Goal: Task Accomplishment & Management: Manage account settings

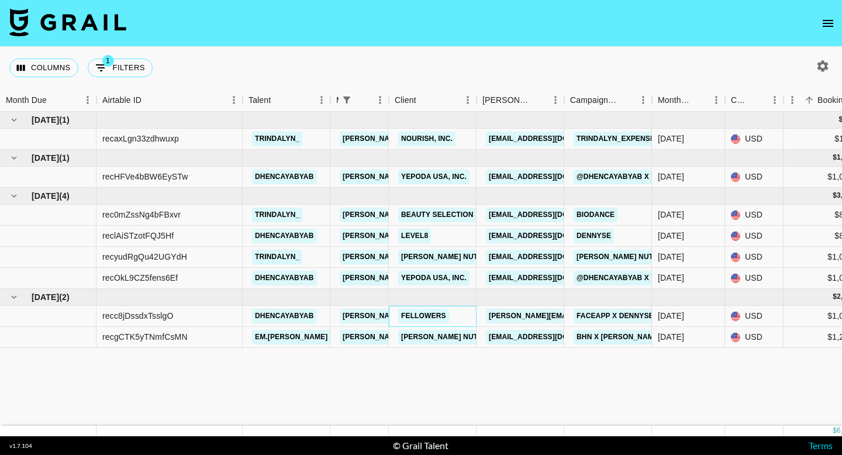
click at [470, 318] on div "Fellowers" at bounding box center [433, 316] width 88 height 21
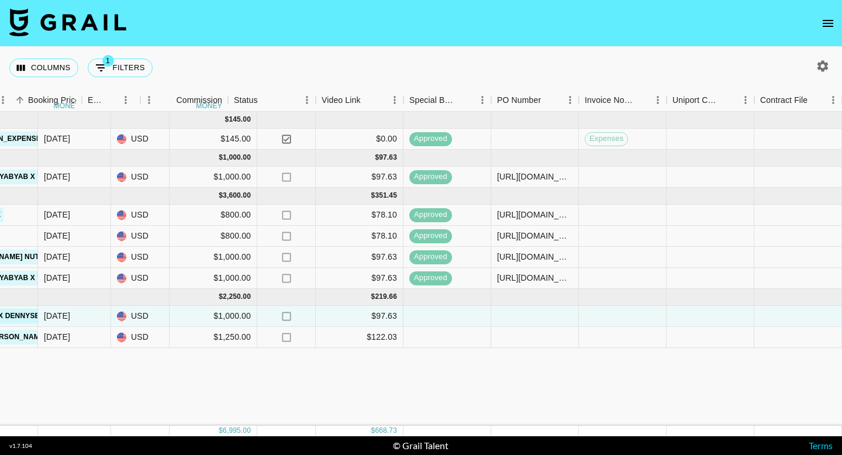
scroll to position [0, 789]
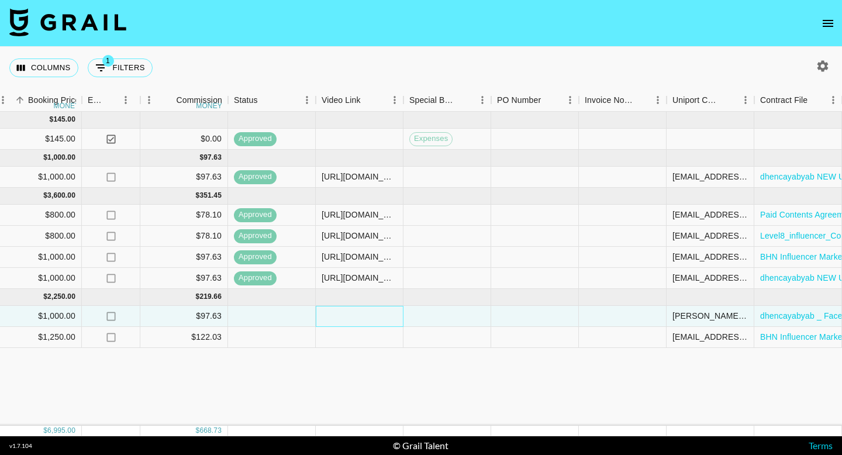
click at [360, 320] on div at bounding box center [360, 316] width 88 height 21
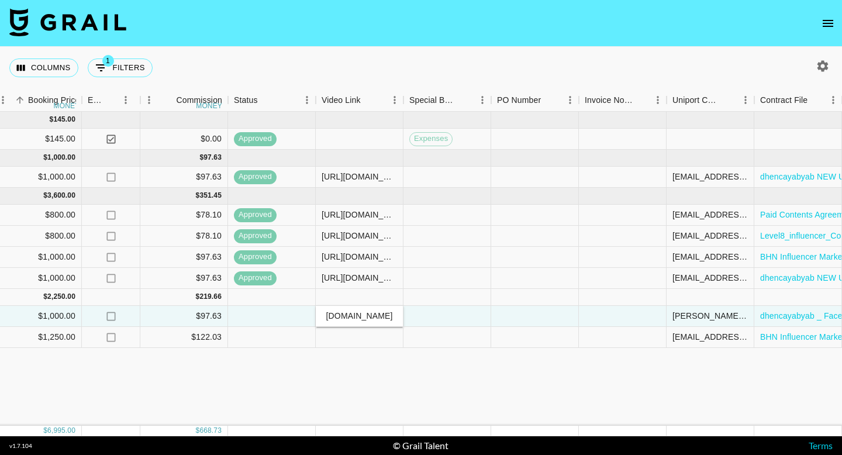
type input "https://www.instagram.com/reel/DPEkWSWCuBG/?utm_source=ig_web_copy_link&igsh=Mz…"
click at [416, 300] on div at bounding box center [447, 297] width 88 height 17
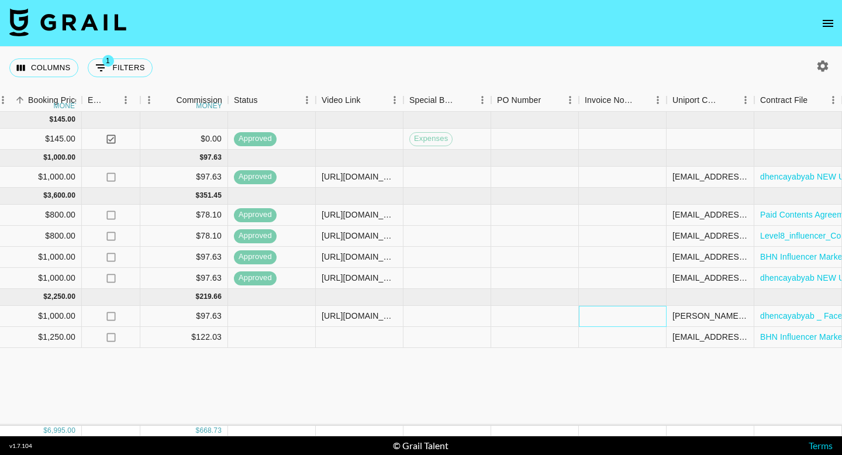
click at [626, 318] on div at bounding box center [623, 316] width 88 height 21
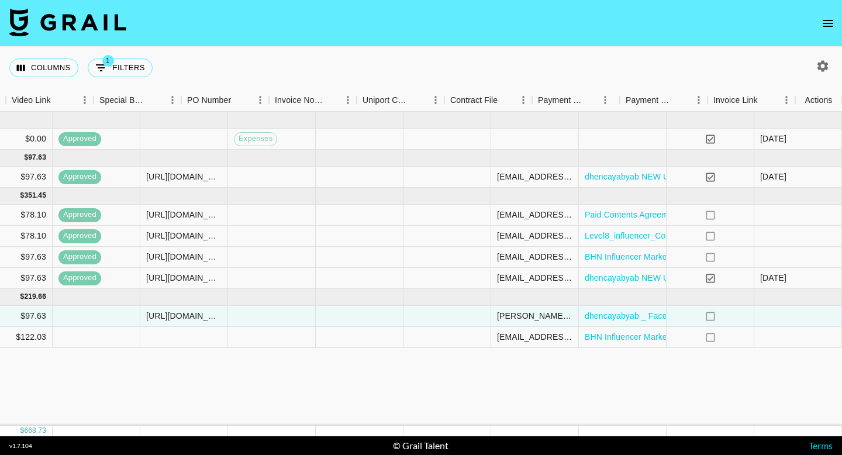
scroll to position [0, 1099]
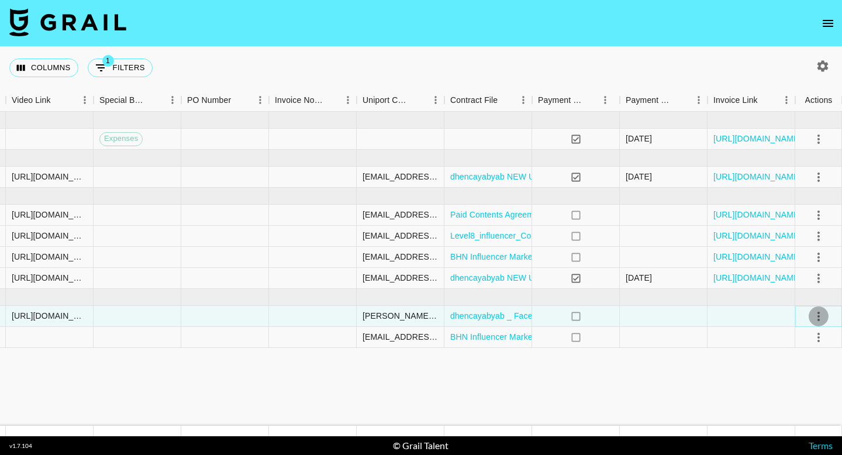
click at [821, 316] on icon "select merge strategy" at bounding box center [819, 316] width 14 height 14
click at [790, 429] on div "Approve" at bounding box center [793, 426] width 36 height 14
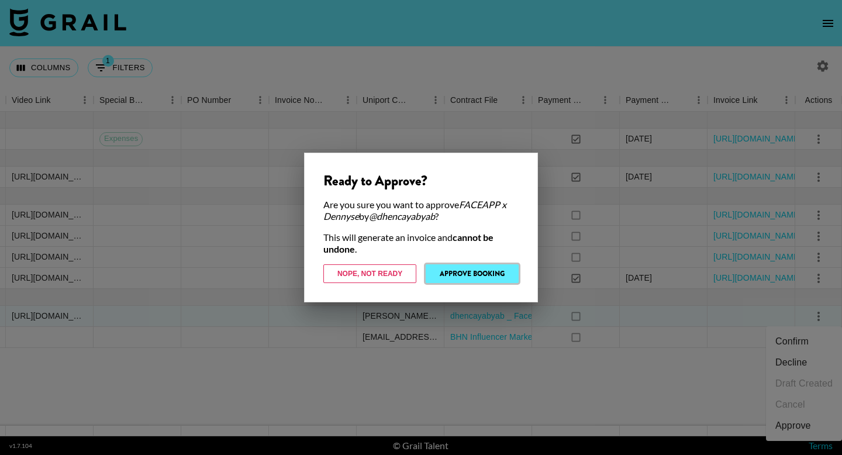
click at [495, 272] on button "Approve Booking" at bounding box center [472, 273] width 93 height 19
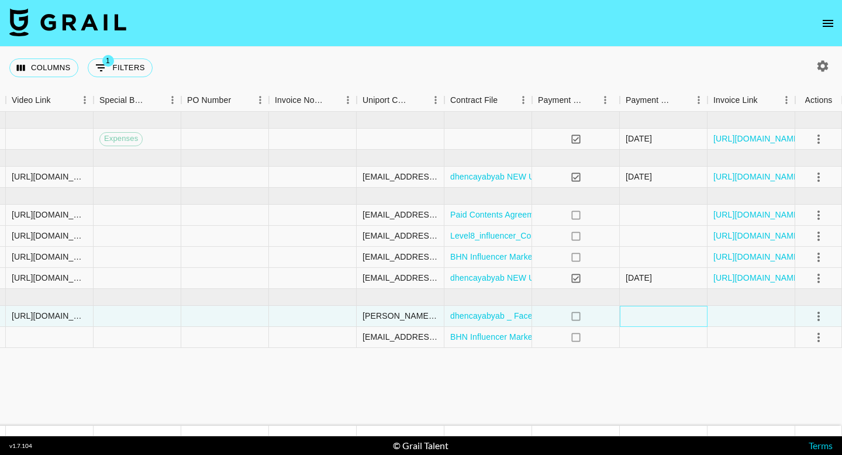
click at [643, 320] on div at bounding box center [664, 316] width 88 height 21
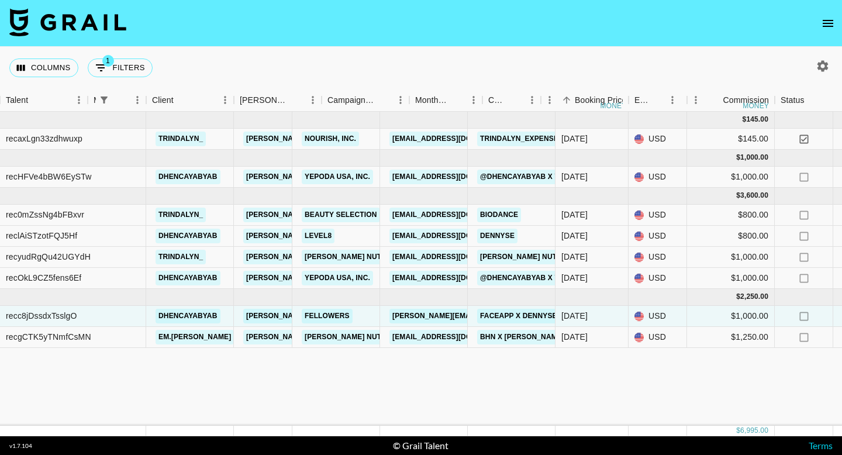
scroll to position [0, 0]
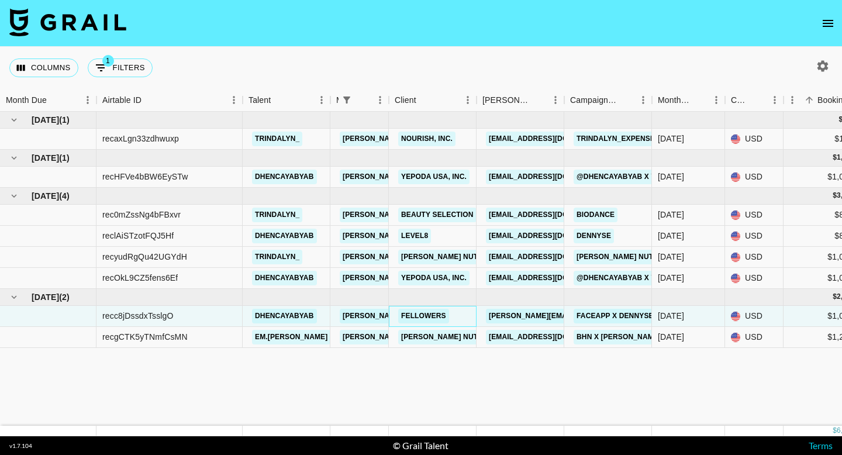
click at [465, 316] on div "Fellowers" at bounding box center [433, 316] width 88 height 21
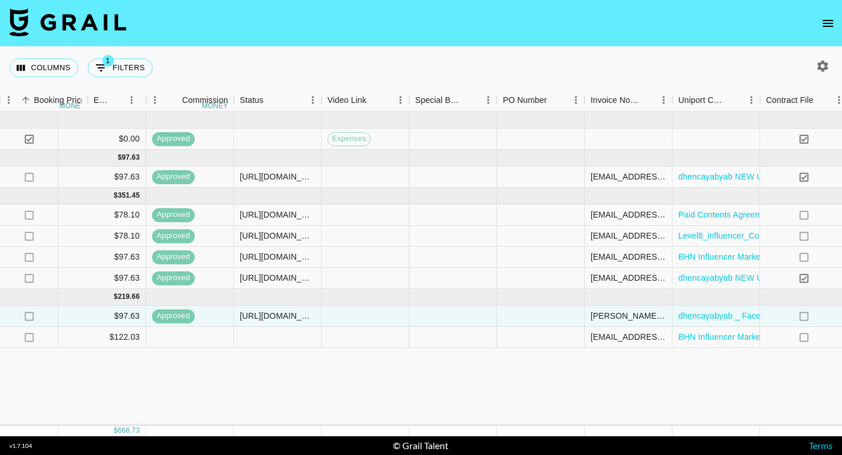
scroll to position [0, 784]
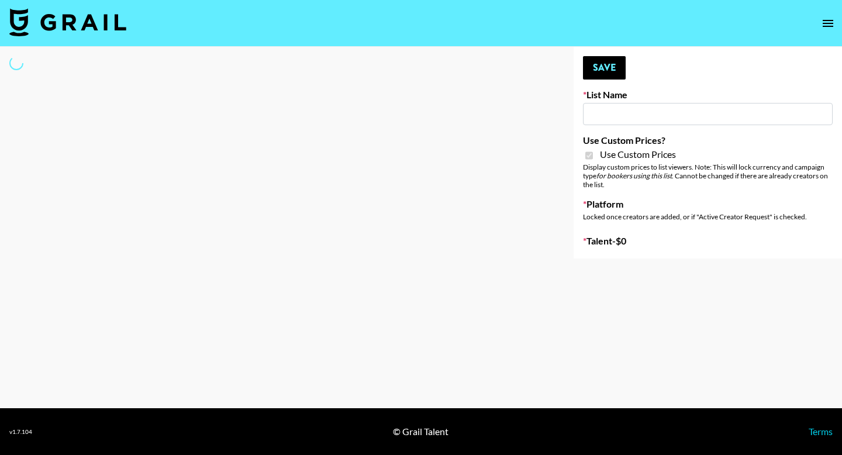
type input "Ladder (23rd Sept)"
checkbox input "true"
select select "Brand"
type input "[PERSON_NAME]"
checkbox input "true"
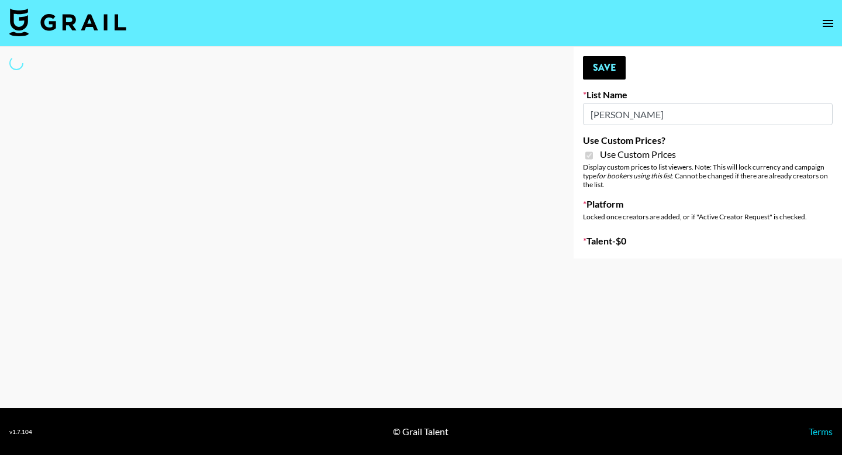
select select "Brand"
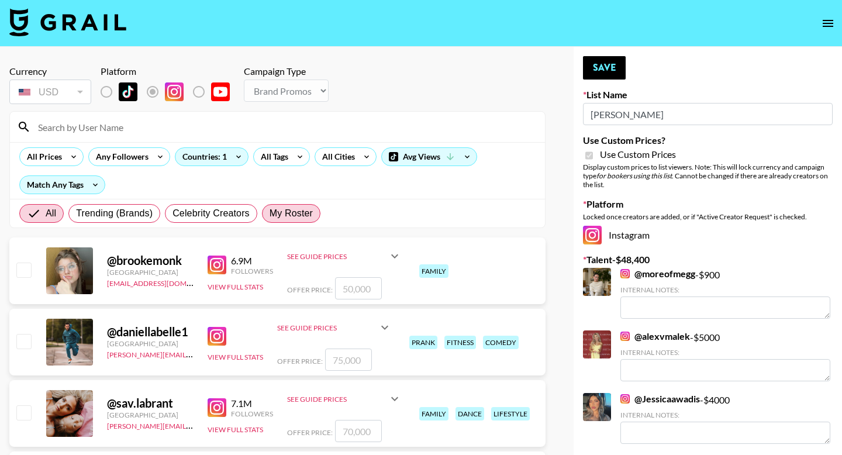
click at [290, 218] on span "My Roster" at bounding box center [291, 213] width 43 height 14
click at [270, 213] on input "My Roster" at bounding box center [270, 213] width 0 height 0
radio input "true"
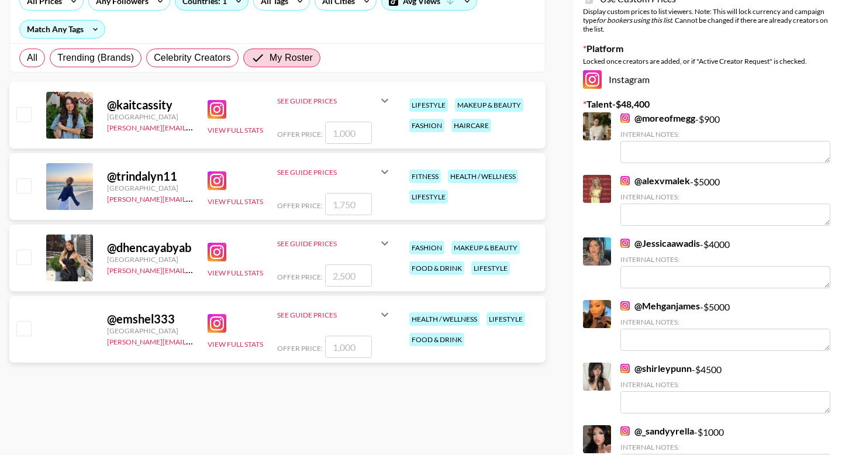
scroll to position [135, 0]
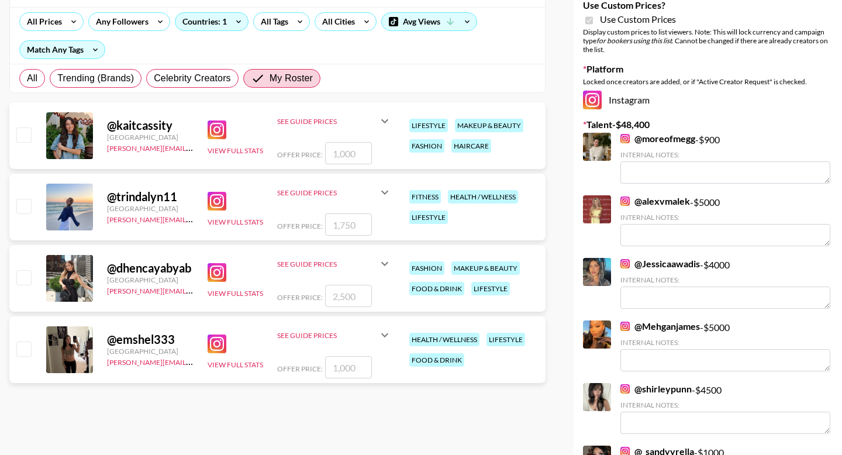
click at [24, 280] on input "checkbox" at bounding box center [23, 277] width 14 height 14
checkbox input "true"
type input "2500"
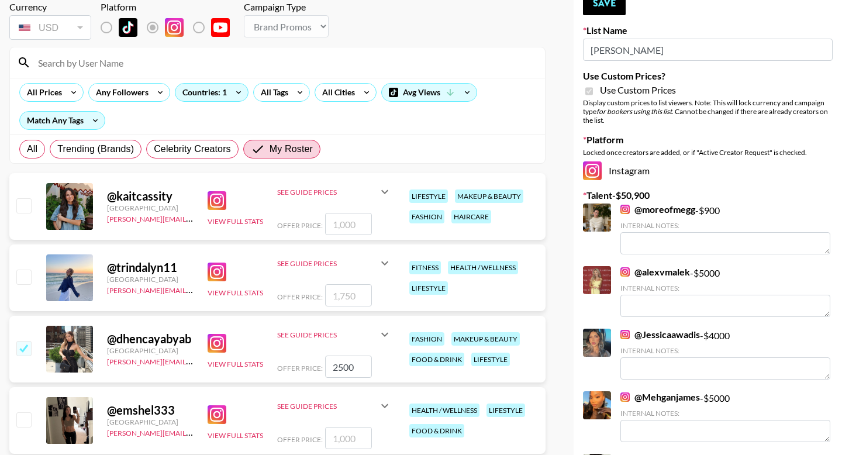
scroll to position [65, 0]
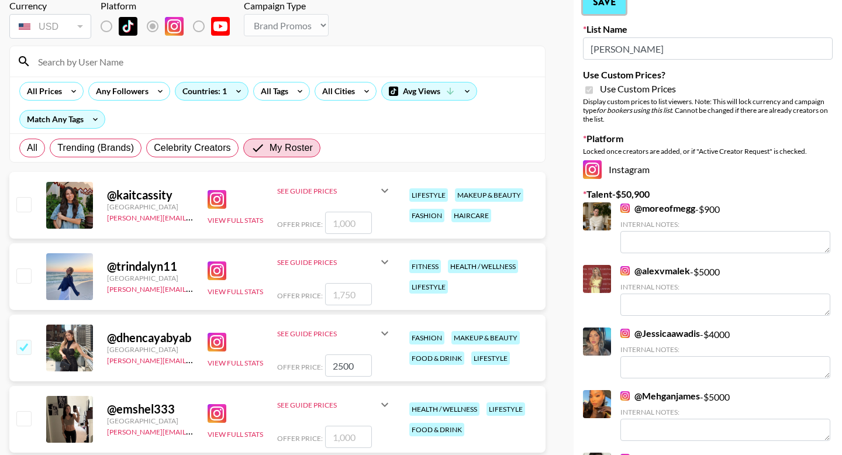
click at [599, 5] on button "Save" at bounding box center [604, 2] width 43 height 23
radio input "true"
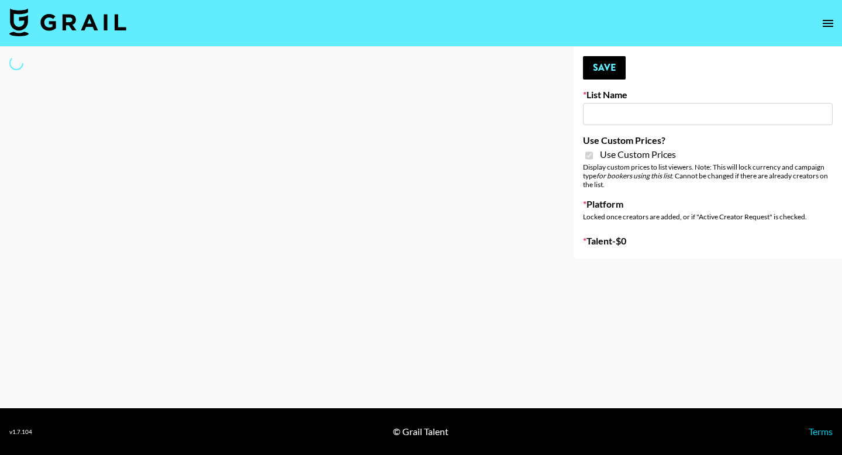
type input "[PERSON_NAME]"
checkbox input "true"
select select "Brand"
type input "Lisa Eldrige"
checkbox input "true"
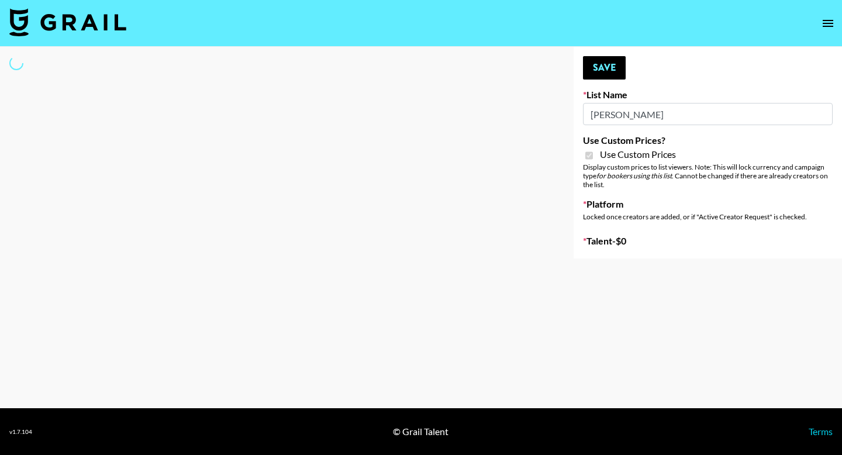
select select "Brand"
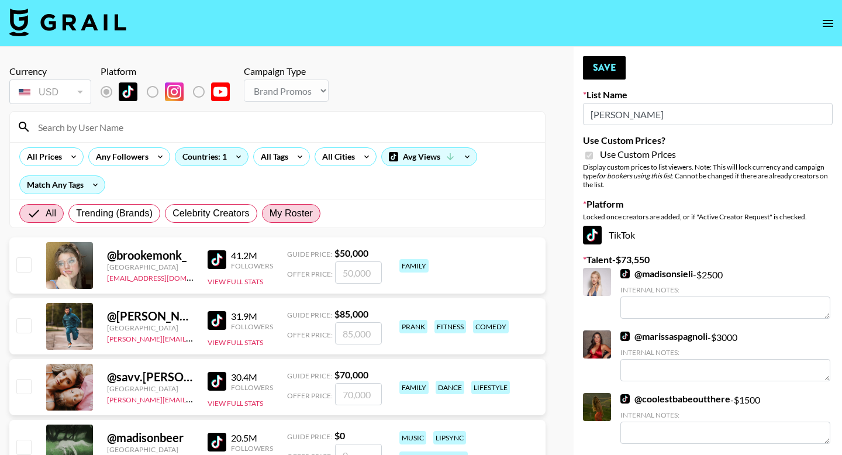
click at [294, 216] on span "My Roster" at bounding box center [291, 213] width 43 height 14
click at [270, 213] on input "My Roster" at bounding box center [270, 213] width 0 height 0
radio input "true"
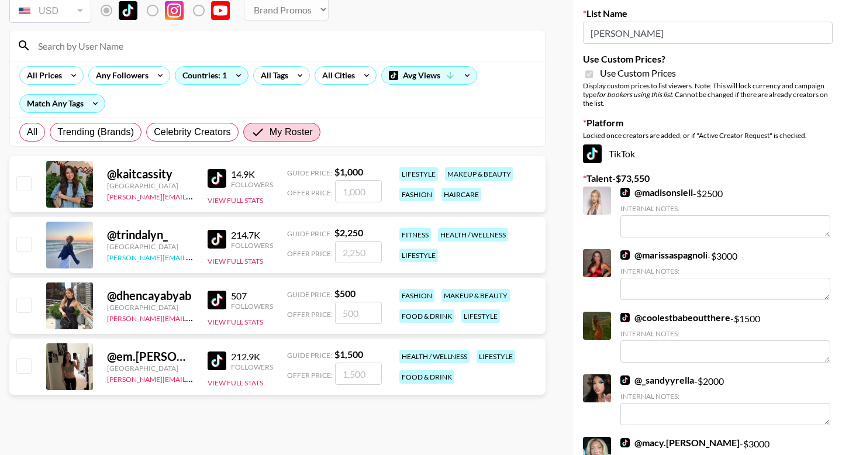
scroll to position [104, 0]
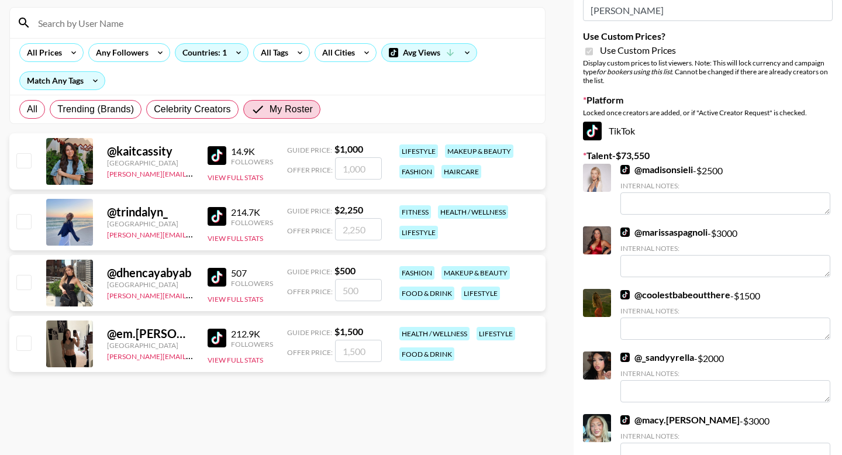
click at [27, 164] on input "checkbox" at bounding box center [23, 160] width 14 height 14
checkbox input "true"
type input "1000"
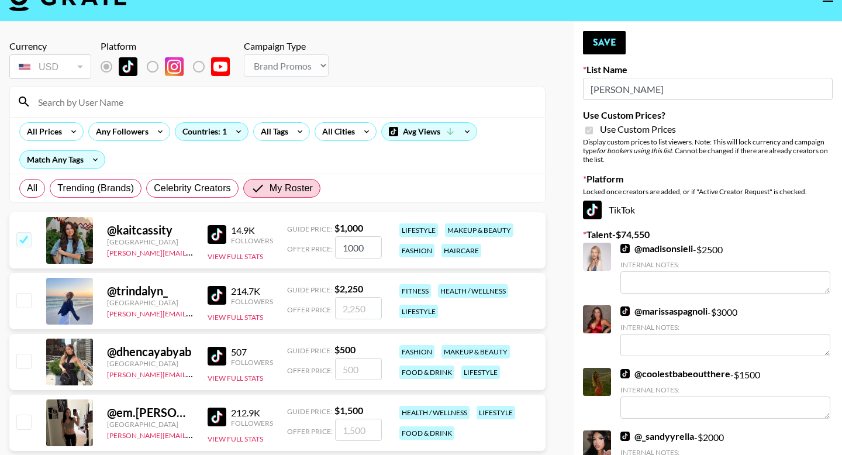
scroll to position [0, 0]
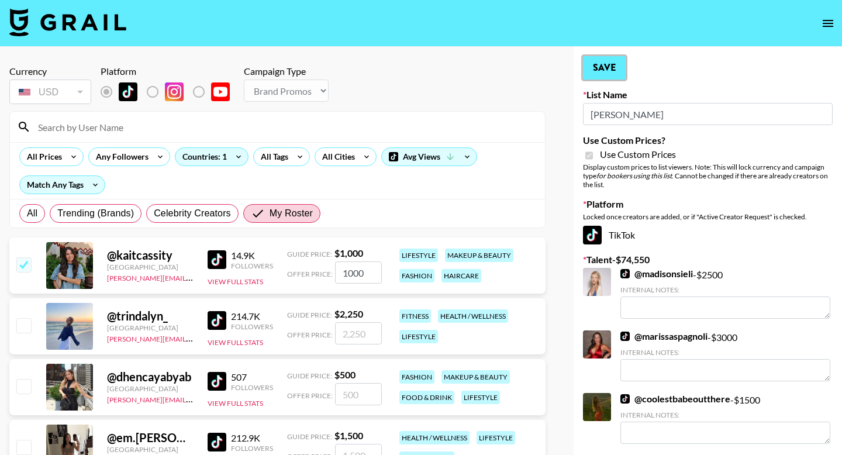
click at [614, 65] on button "Save" at bounding box center [604, 67] width 43 height 23
radio input "true"
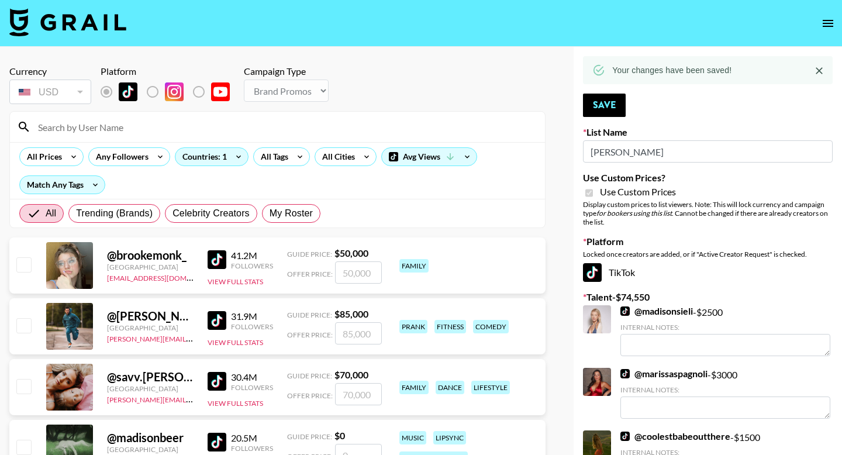
click at [826, 26] on icon "open drawer" at bounding box center [828, 23] width 11 height 7
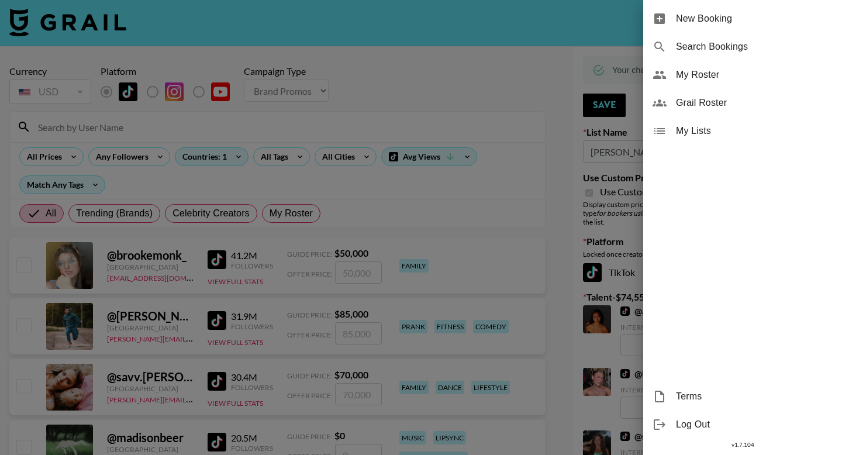
click at [663, 103] on icon at bounding box center [660, 103] width 14 height 14
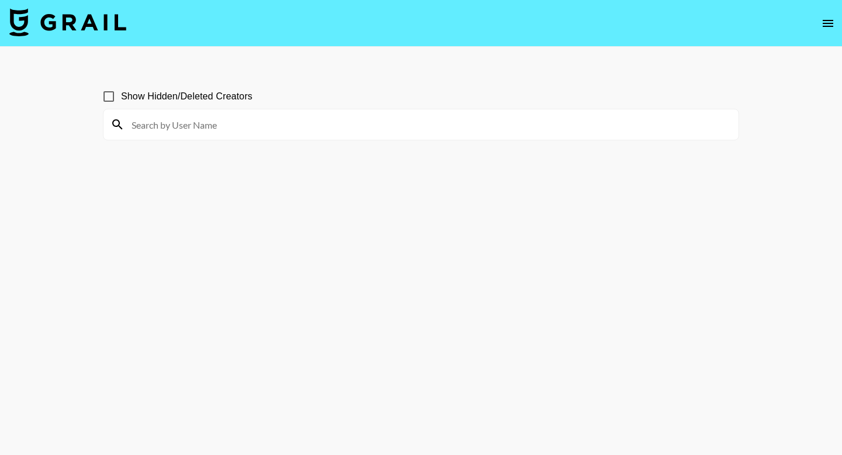
click at [825, 29] on icon "open drawer" at bounding box center [828, 23] width 14 height 14
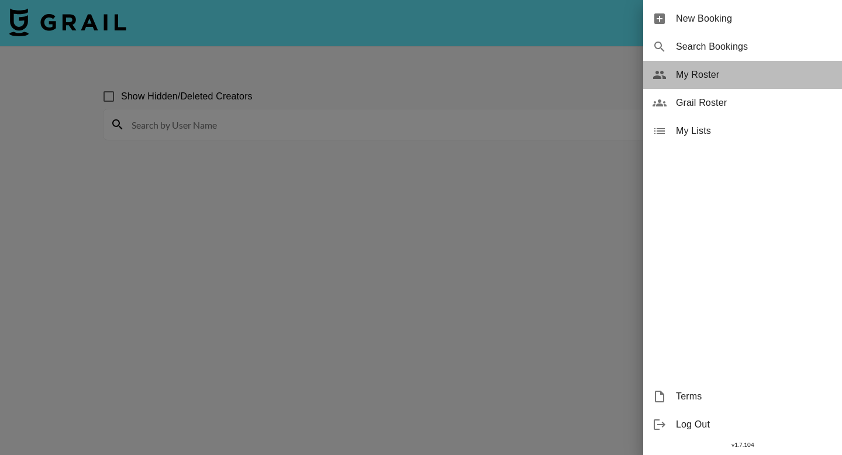
click at [687, 84] on div "My Roster" at bounding box center [742, 75] width 199 height 28
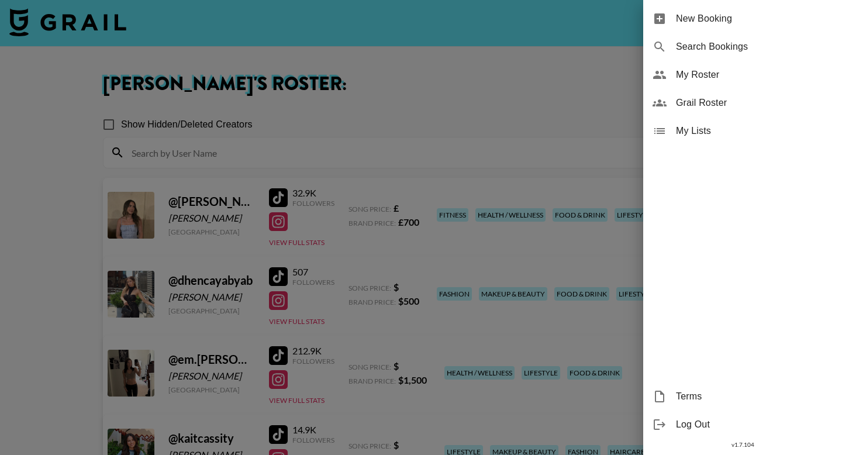
click at [21, 225] on div at bounding box center [421, 227] width 842 height 455
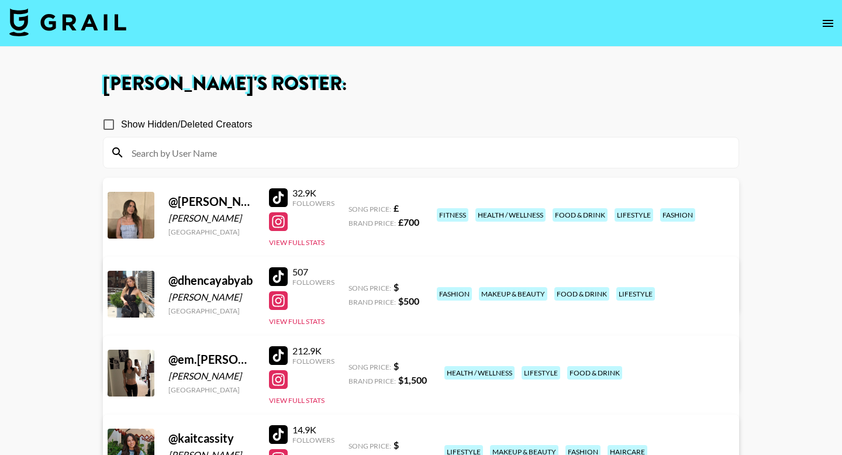
click at [425, 287] on link "View/Edit Details" at bounding box center [274, 293] width 301 height 12
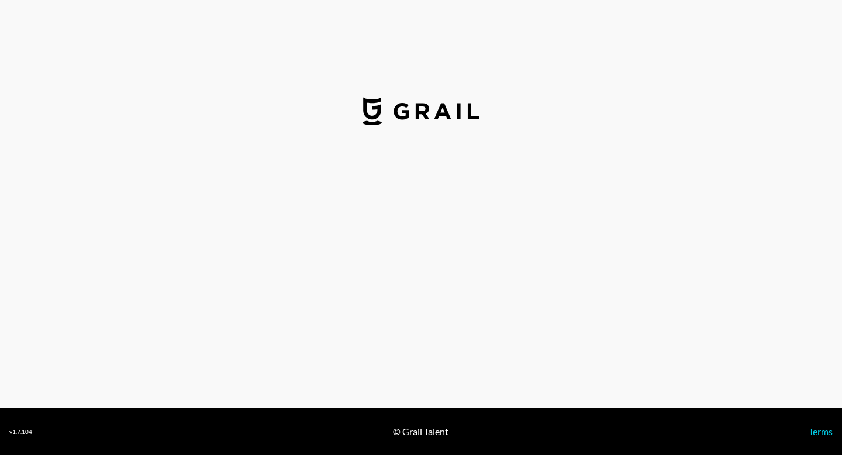
select select "GBP"
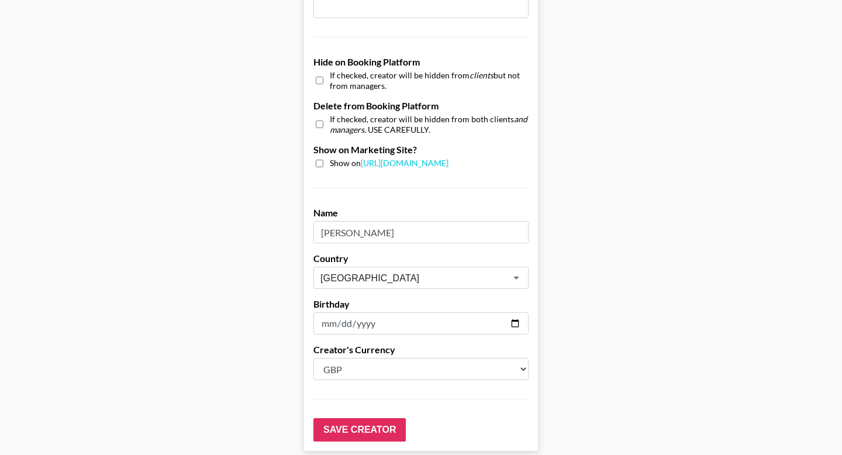
scroll to position [1084, 0]
